Goal: Information Seeking & Learning: Check status

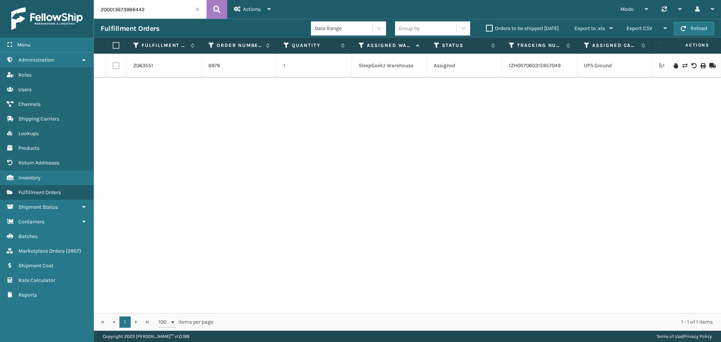
type input "200013673986442"
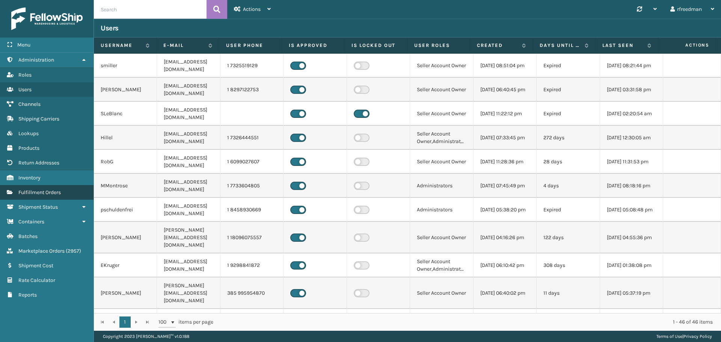
click at [32, 188] on link "Fulfillment Orders" at bounding box center [47, 192] width 94 height 15
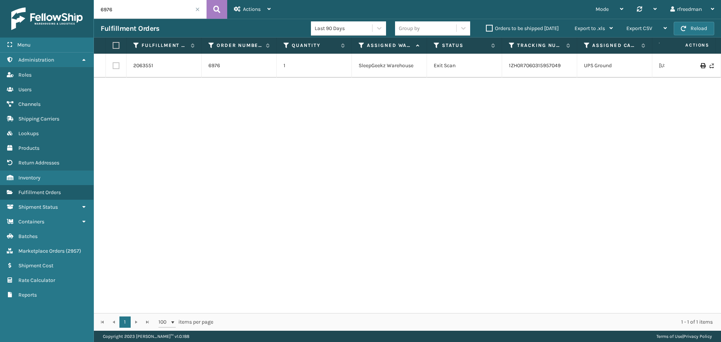
drag, startPoint x: 131, startPoint y: 12, endPoint x: 57, endPoint y: 18, distance: 73.5
click at [57, 0] on div "Menu Administration Roles Users Channels Shipping Carriers Lookups Products Ret…" at bounding box center [360, 0] width 721 height 0
paste input "200013673986442"
click at [542, 61] on link "1ZH0R7060329036071" at bounding box center [535, 62] width 52 height 6
drag, startPoint x: 149, startPoint y: 12, endPoint x: 83, endPoint y: 18, distance: 66.7
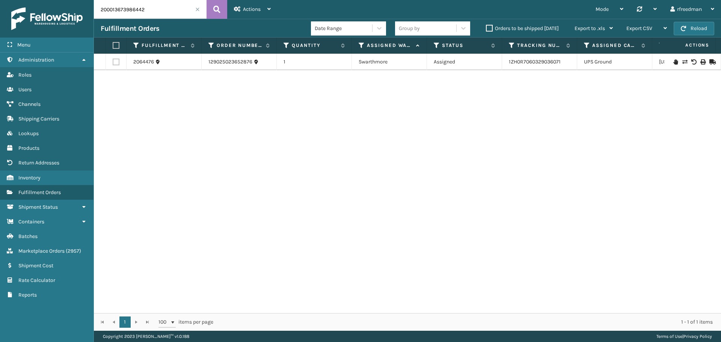
click at [83, 0] on div "Menu Administration Roles Users Channels Shipping Carriers Lookups Products Ret…" at bounding box center [360, 0] width 721 height 0
paste input "6988"
type input "6988"
click at [514, 62] on link "1ZH0R7060303301359" at bounding box center [535, 65] width 52 height 6
